Goal: Task Accomplishment & Management: Manage account settings

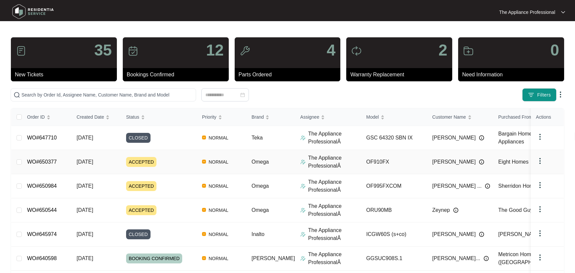
click at [176, 157] on div "ACCEPTED" at bounding box center [161, 162] width 71 height 10
click at [172, 186] on div "ACCEPTED" at bounding box center [161, 186] width 71 height 10
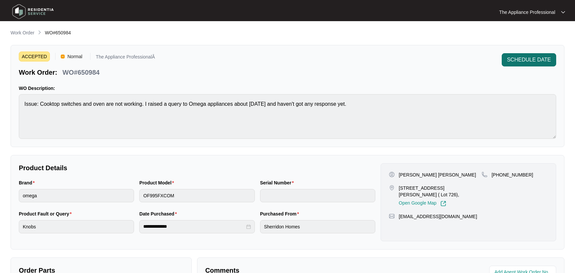
click at [529, 56] on span "SCHEDULE DATE" at bounding box center [529, 60] width 44 height 8
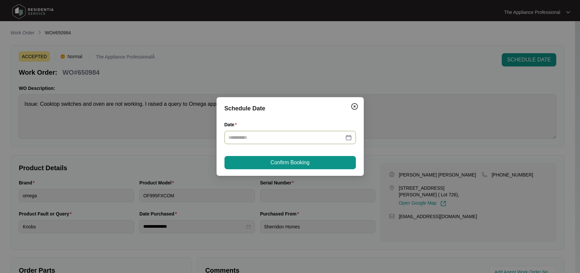
click at [349, 140] on div at bounding box center [289, 137] width 123 height 7
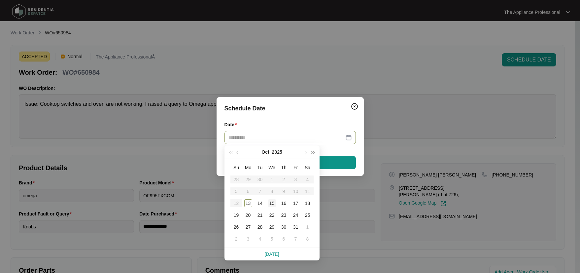
type input "**********"
click at [273, 203] on div "15" at bounding box center [272, 203] width 8 height 8
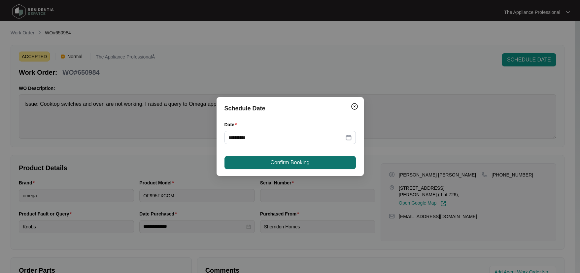
click at [283, 163] on span "Confirm Booking" at bounding box center [289, 162] width 39 height 8
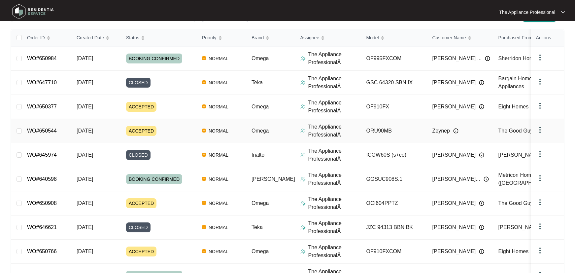
scroll to position [115, 0]
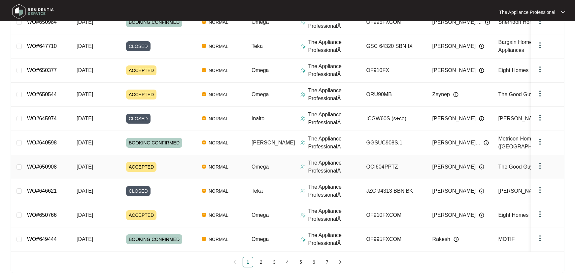
click at [193, 171] on div "ACCEPTED" at bounding box center [161, 167] width 71 height 10
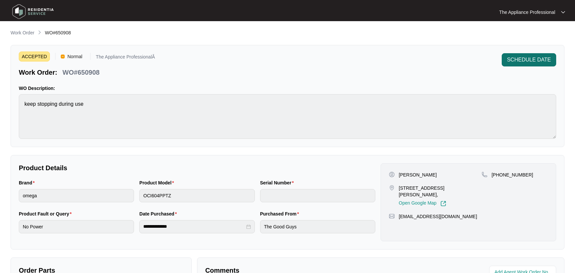
click at [521, 61] on span "SCHEDULE DATE" at bounding box center [529, 60] width 44 height 8
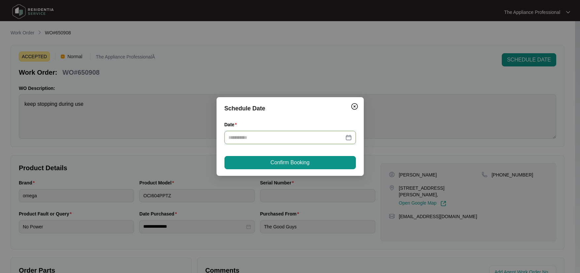
click at [336, 137] on input "Date" at bounding box center [285, 137] width 115 height 7
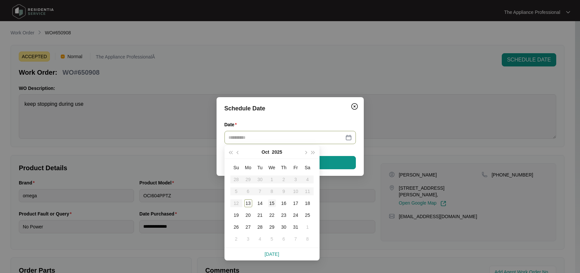
type input "**********"
click at [273, 204] on div "15" at bounding box center [272, 203] width 8 height 8
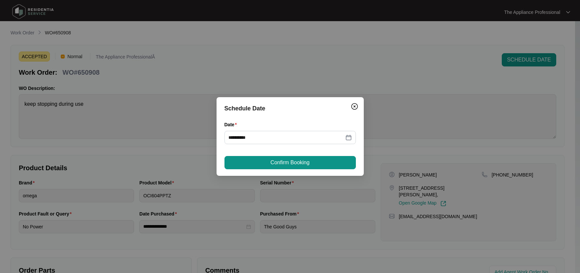
click at [279, 164] on span "Confirm Booking" at bounding box center [289, 162] width 39 height 8
